Goal: Navigation & Orientation: Find specific page/section

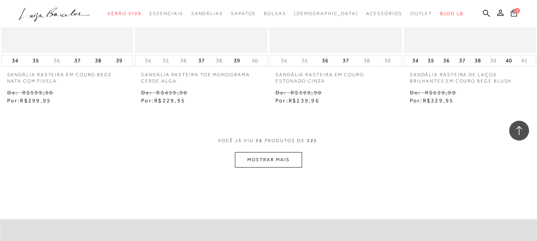
scroll to position [2307, 0]
click at [278, 161] on button "MOSTRAR MAIS" at bounding box center [268, 160] width 67 height 16
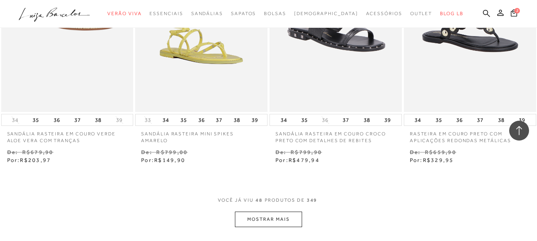
scroll to position [3062, 0]
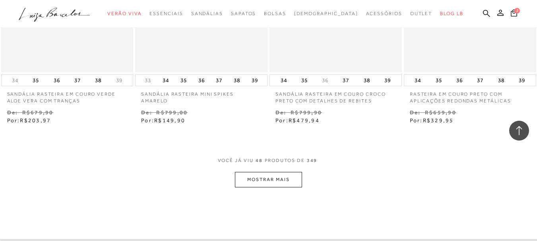
click at [275, 179] on button "MOSTRAR MAIS" at bounding box center [268, 180] width 67 height 16
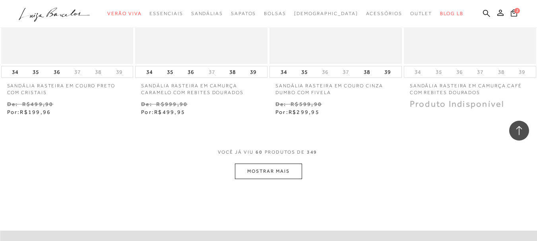
scroll to position [3858, 0]
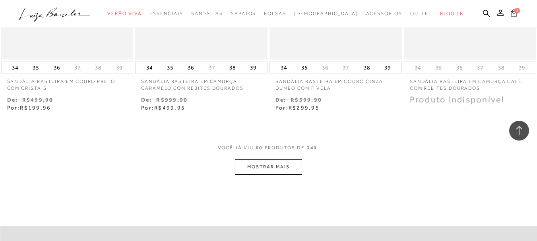
click at [270, 165] on button "MOSTRAR MAIS" at bounding box center [268, 167] width 67 height 16
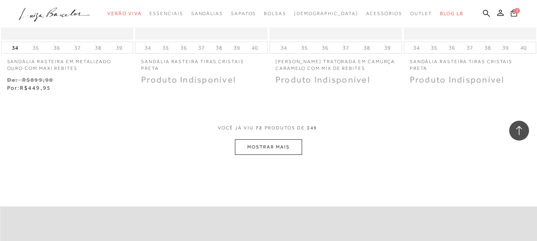
scroll to position [4653, 0]
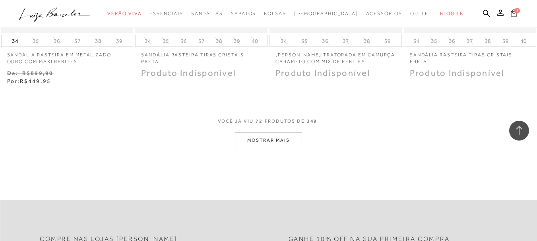
click at [273, 142] on button "MOSTRAR MAIS" at bounding box center [268, 141] width 67 height 16
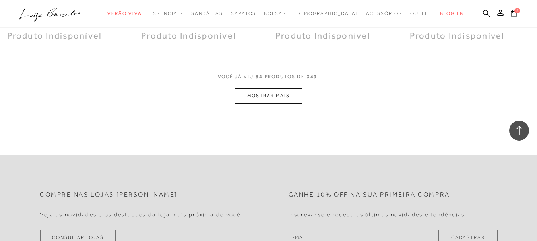
scroll to position [5488, 0]
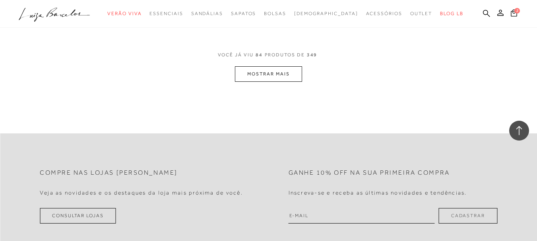
click at [265, 74] on button "MOSTRAR MAIS" at bounding box center [268, 74] width 67 height 16
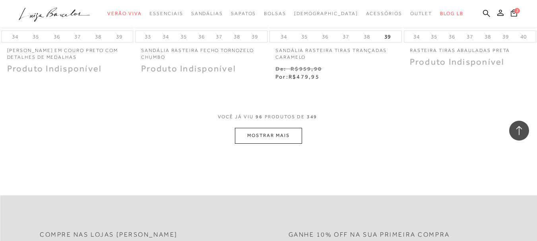
scroll to position [6244, 0]
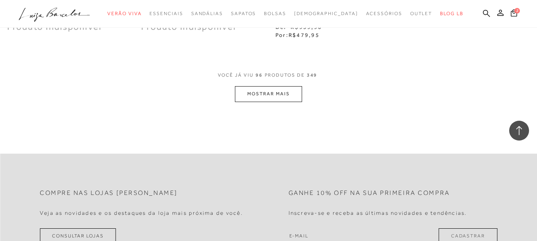
click at [268, 94] on button "MOSTRAR MAIS" at bounding box center [268, 94] width 67 height 16
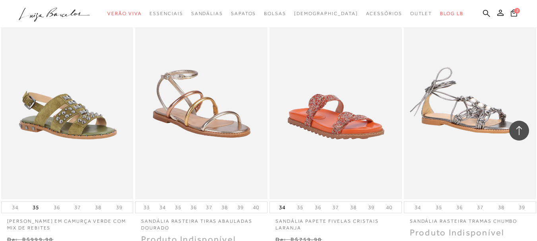
scroll to position [6920, 0]
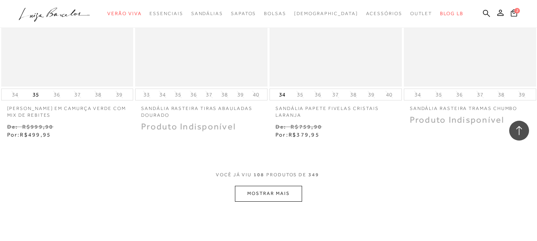
click at [284, 199] on button "MOSTRAR MAIS" at bounding box center [268, 194] width 67 height 16
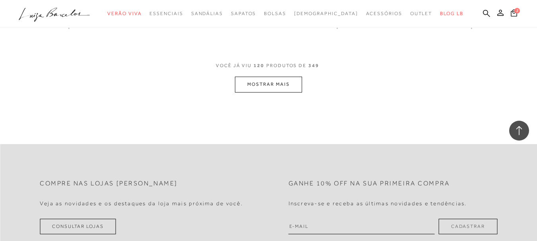
scroll to position [7718, 0]
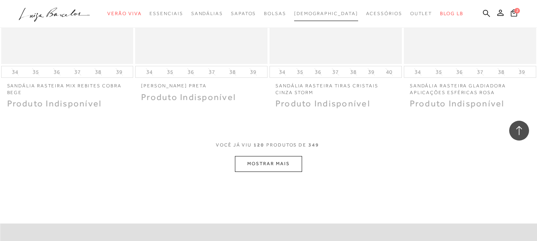
click at [323, 12] on span "[DEMOGRAPHIC_DATA]" at bounding box center [326, 14] width 64 height 6
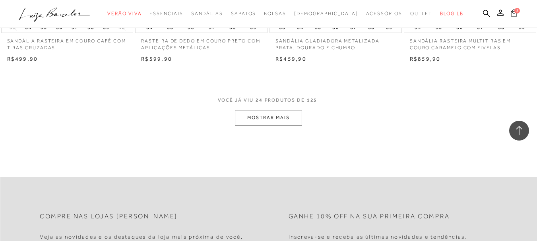
scroll to position [1591, 0]
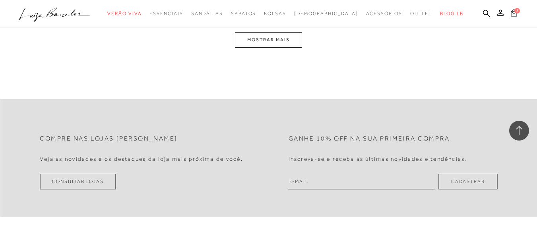
click at [268, 45] on button "MOSTRAR MAIS" at bounding box center [268, 40] width 67 height 16
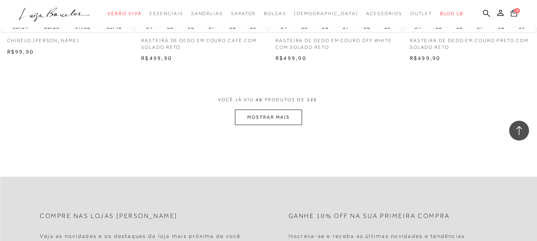
scroll to position [3066, 0]
